Goal: Transaction & Acquisition: Purchase product/service

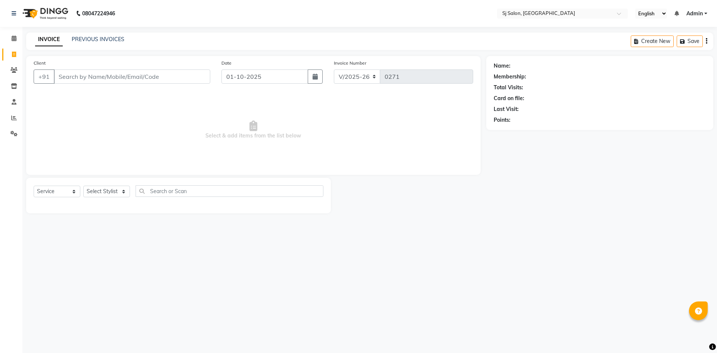
select select "8616"
select select "service"
click at [148, 73] on input "Client" at bounding box center [132, 76] width 156 height 14
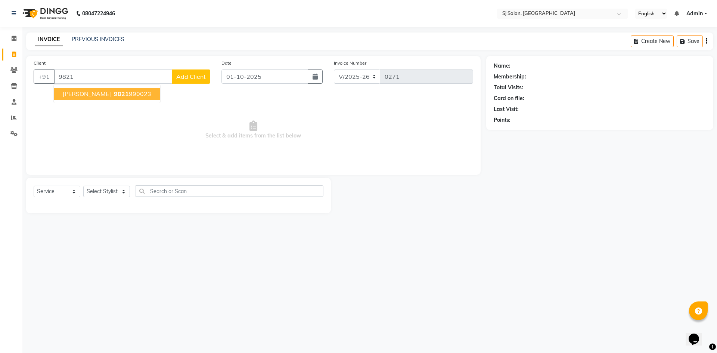
click at [119, 93] on span "9821" at bounding box center [121, 93] width 15 height 7
type input "9821990023"
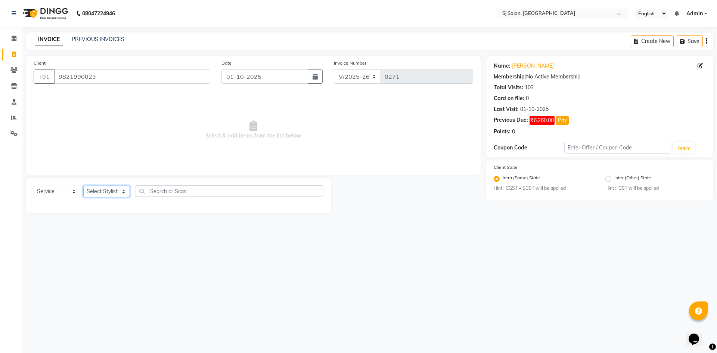
click at [126, 192] on select "Select Stylist afreen alivis [PERSON_NAME] [PERSON_NAME] [PERSON_NAME] [PERSON_…" at bounding box center [106, 191] width 47 height 12
select select "86039"
click at [83, 185] on select "Select Stylist afreen alivis [PERSON_NAME] [PERSON_NAME] [PERSON_NAME] [PERSON_…" at bounding box center [106, 191] width 47 height 12
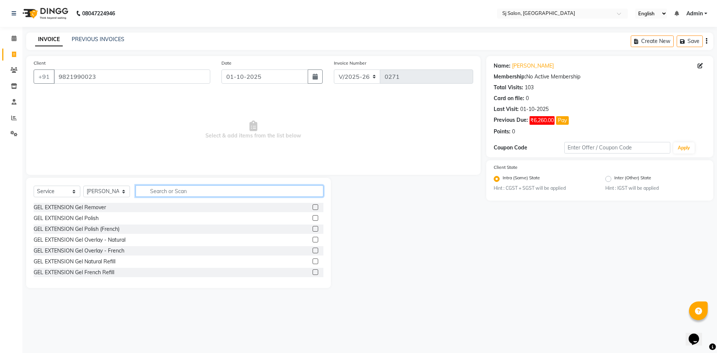
click at [168, 190] on input "text" at bounding box center [229, 191] width 188 height 12
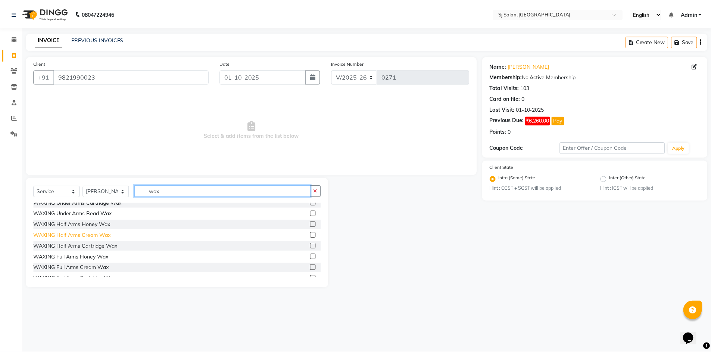
scroll to position [187, 0]
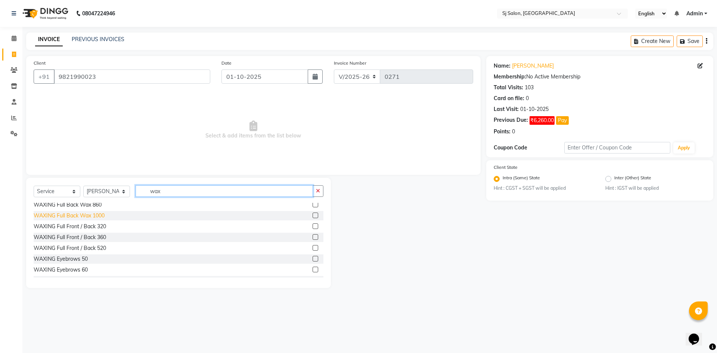
type input "wax"
click at [104, 212] on div "WAXING Full Back Wax 1000" at bounding box center [69, 216] width 71 height 8
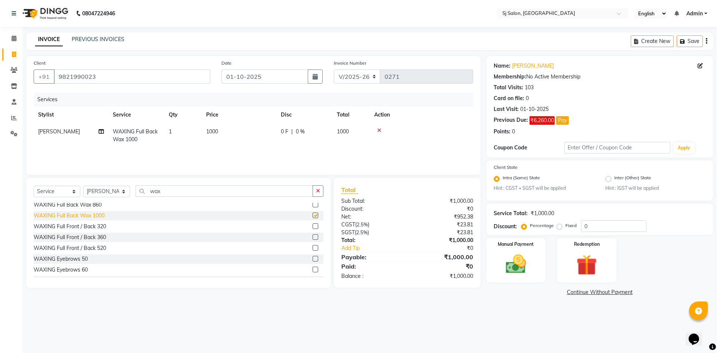
checkbox input "false"
click at [219, 132] on td "1000" at bounding box center [239, 135] width 75 height 25
select select "86039"
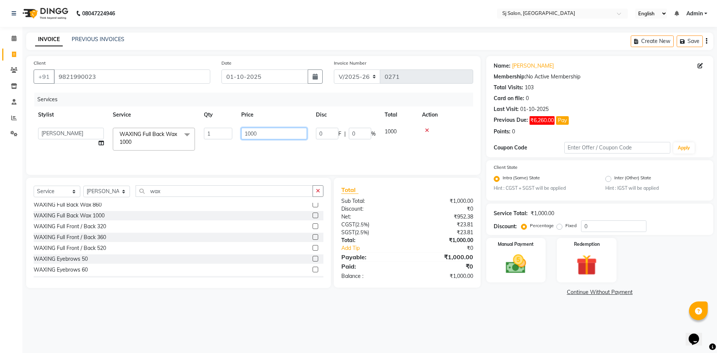
click at [251, 132] on input "1000" at bounding box center [274, 134] width 66 height 12
click at [248, 132] on input "00" at bounding box center [274, 134] width 66 height 12
type input "880"
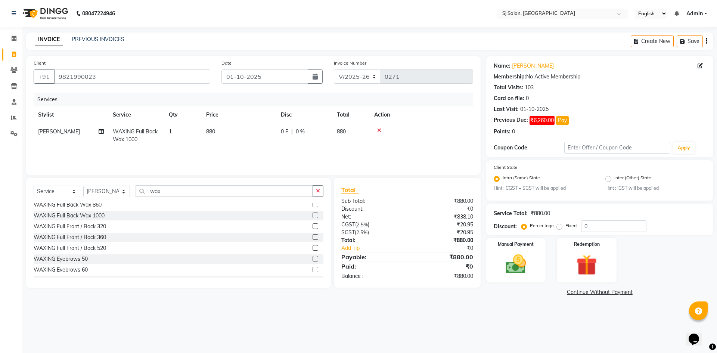
click at [284, 333] on div "08047224946 Select Location × Sj Salon, Lower Parel English ENGLISH Español الع…" at bounding box center [358, 176] width 717 height 353
click at [508, 267] on img at bounding box center [515, 264] width 35 height 25
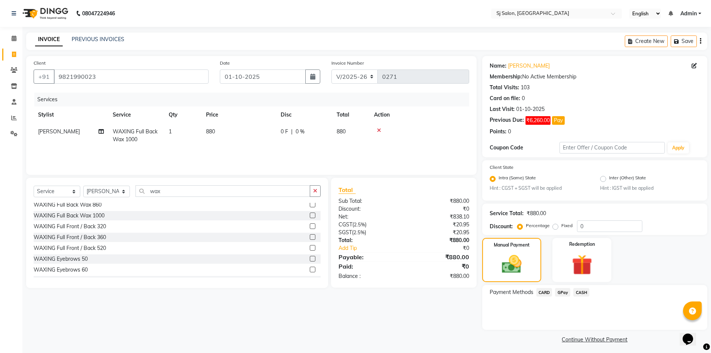
click at [565, 292] on span "GPay" at bounding box center [562, 292] width 15 height 9
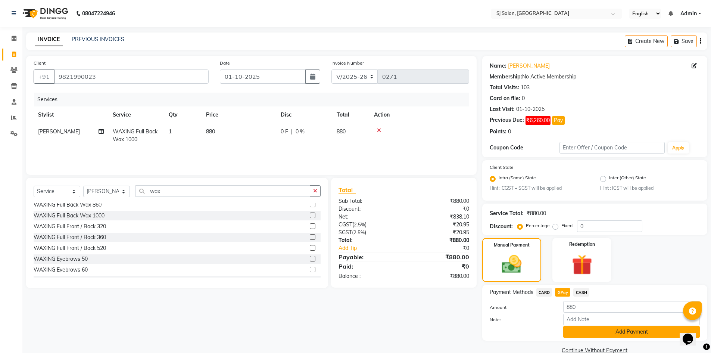
click at [586, 328] on button "Add Payment" at bounding box center [631, 332] width 137 height 12
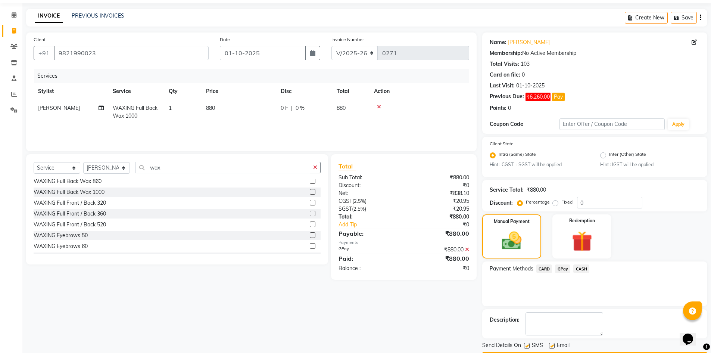
scroll to position [46, 0]
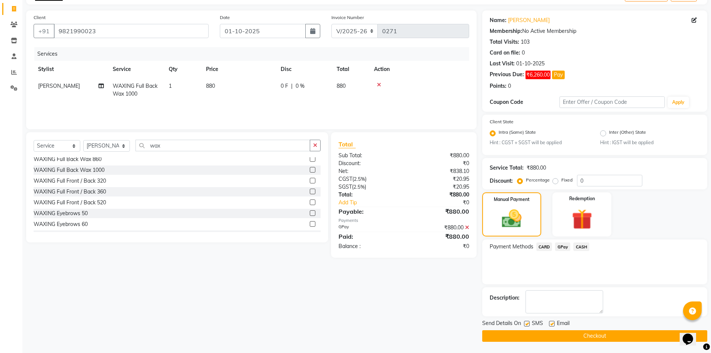
click at [525, 324] on label at bounding box center [527, 324] width 6 height 6
click at [525, 324] on input "checkbox" at bounding box center [526, 323] width 5 height 5
checkbox input "false"
click at [524, 331] on button "Checkout" at bounding box center [594, 336] width 225 height 12
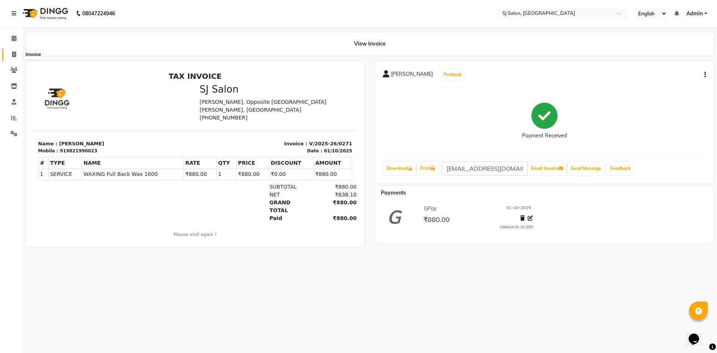
click at [14, 56] on icon at bounding box center [14, 54] width 4 height 6
select select "service"
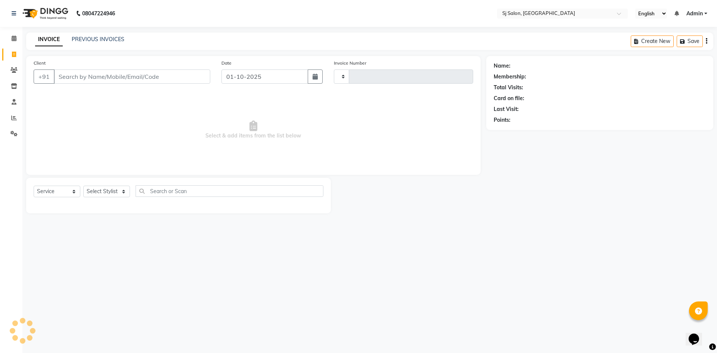
type input "0272"
select select "8616"
click at [15, 117] on icon at bounding box center [14, 118] width 6 height 6
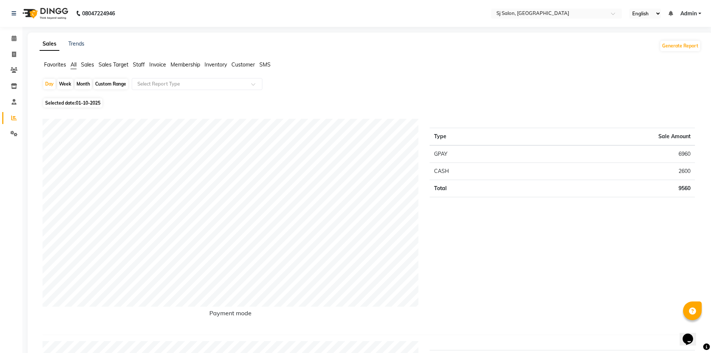
click at [303, 81] on div "Day Week Month Custom Range Select Report Type" at bounding box center [370, 87] width 655 height 18
click at [9, 55] on span at bounding box center [13, 54] width 13 height 9
select select "8616"
select select "service"
